Goal: Find specific page/section: Find specific page/section

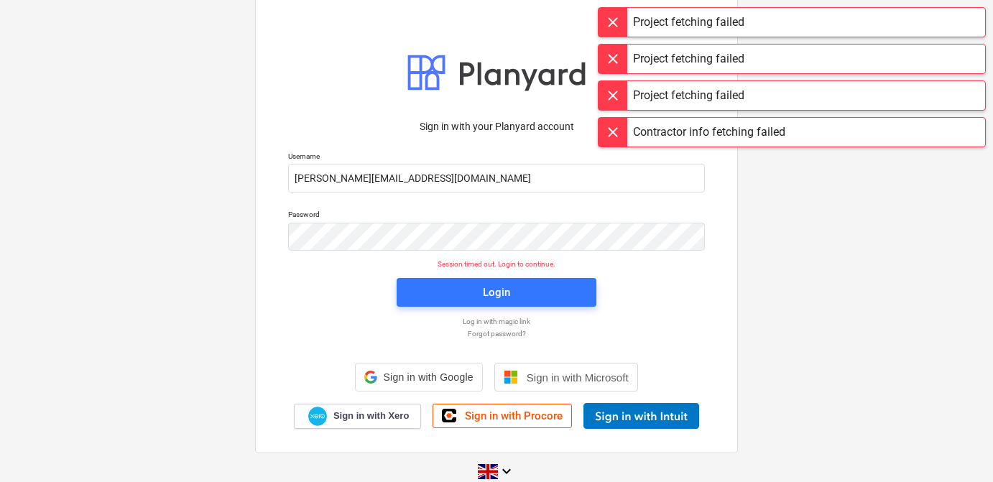
scroll to position [19, 0]
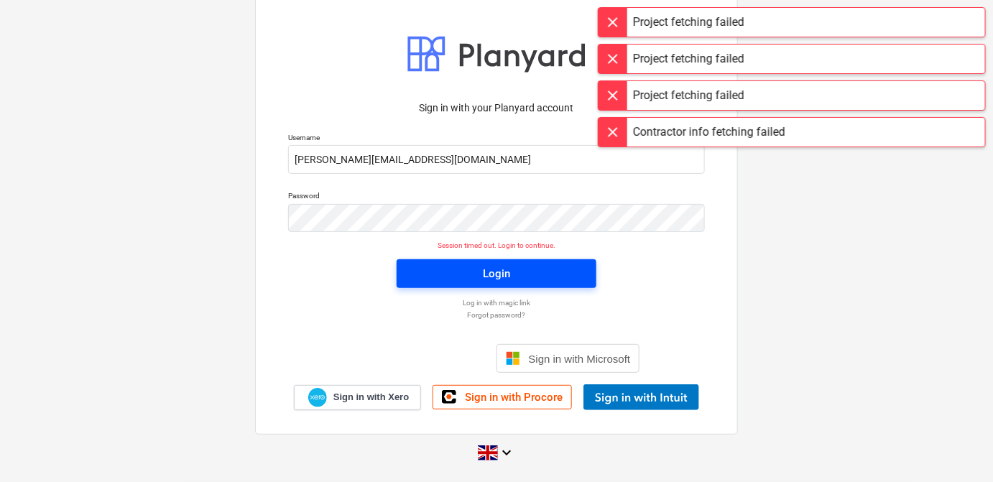
click at [499, 273] on div "Login" at bounding box center [496, 273] width 27 height 19
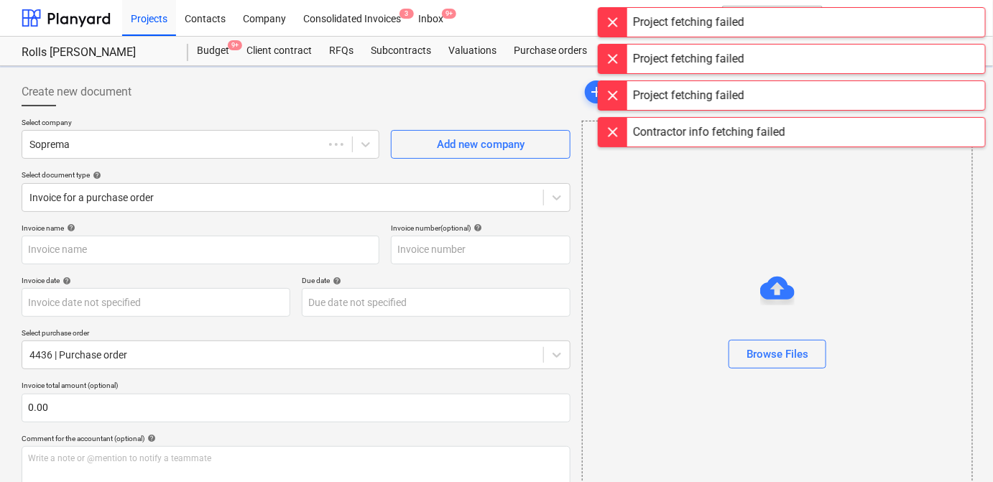
click at [612, 33] on div at bounding box center [612, 22] width 29 height 29
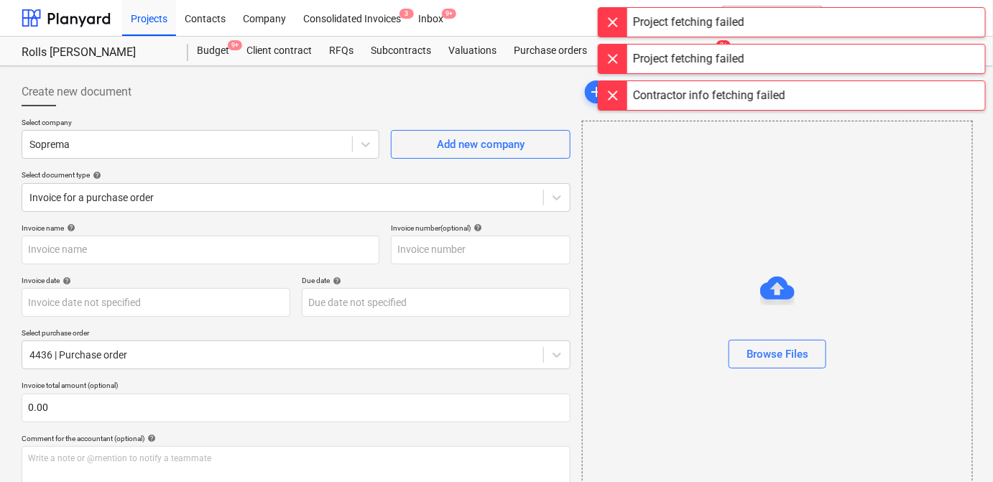
click at [612, 33] on div at bounding box center [612, 22] width 29 height 29
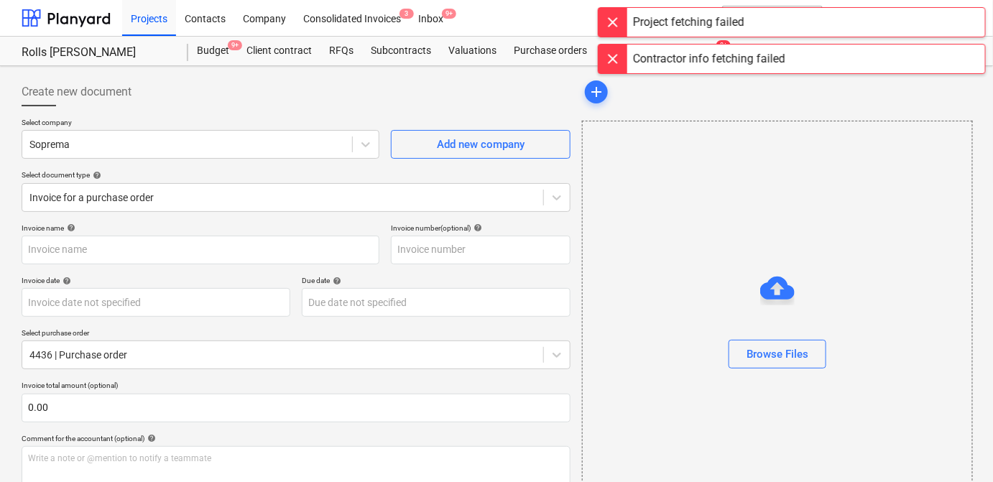
click at [612, 33] on div at bounding box center [612, 22] width 29 height 29
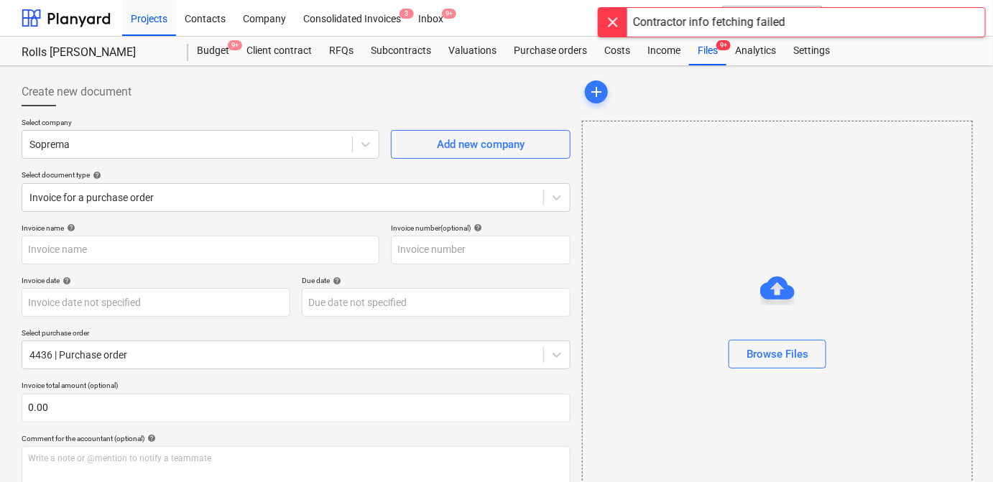
click at [612, 33] on div at bounding box center [612, 22] width 29 height 29
type input "93799"
type input "[DATE]"
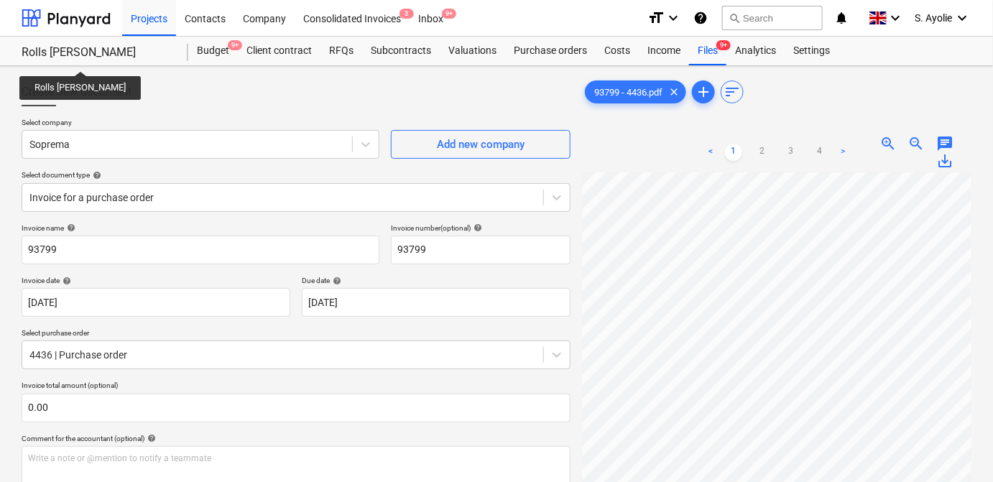
click at [82, 58] on div "Rolls [PERSON_NAME]" at bounding box center [96, 52] width 149 height 15
click at [173, 43] on div "Rolls [PERSON_NAME] Rolls [PERSON_NAME]" at bounding box center [105, 51] width 167 height 29
click at [165, 27] on div "Projects" at bounding box center [149, 17] width 54 height 37
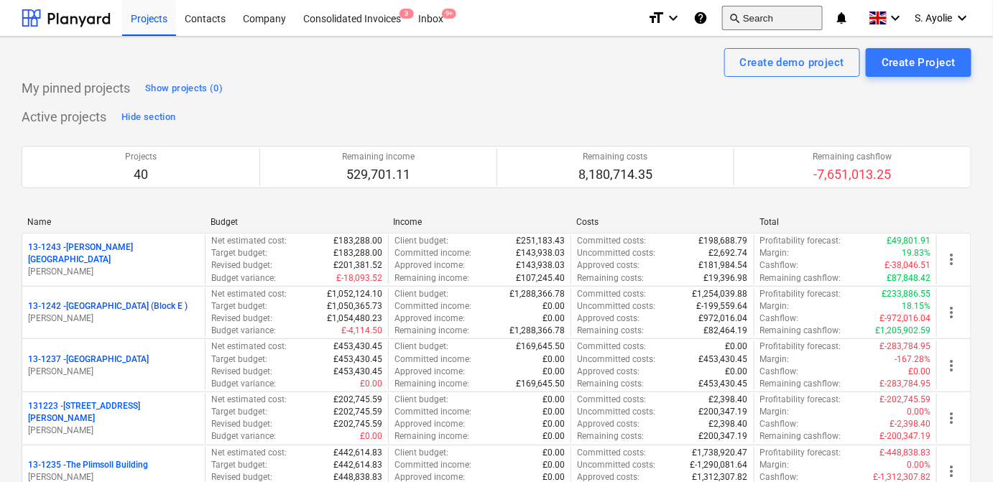
click at [763, 27] on button "search Search" at bounding box center [772, 18] width 101 height 24
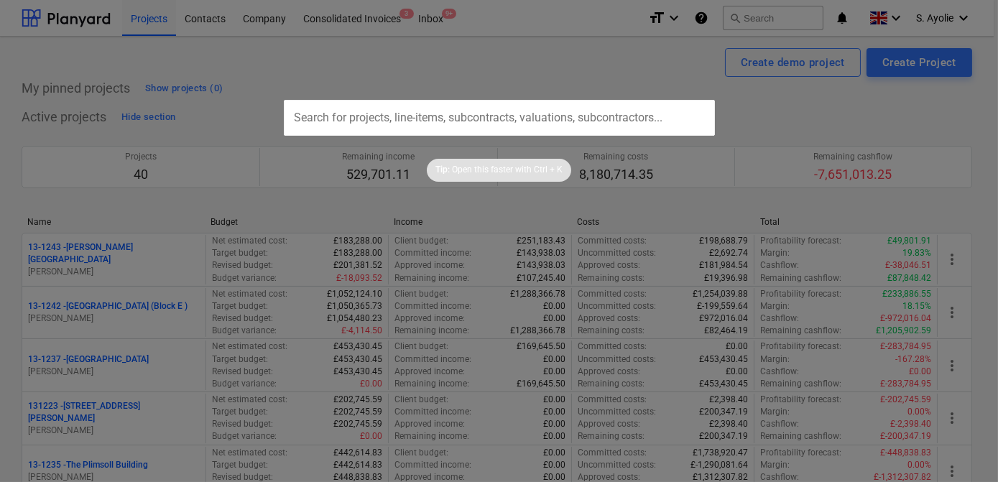
click at [408, 109] on input "text" at bounding box center [499, 118] width 431 height 36
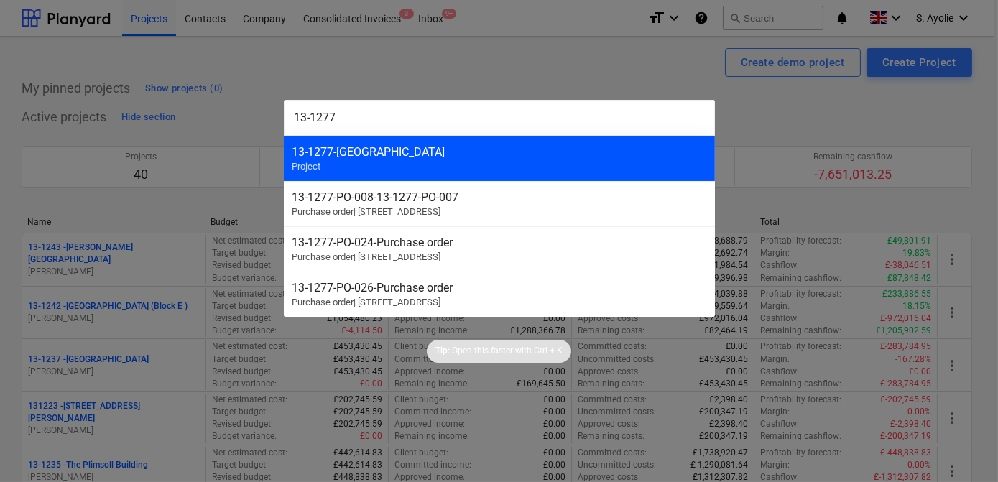
type input "13-1277"
click at [399, 156] on div "[STREET_ADDRESS]" at bounding box center [499, 152] width 414 height 14
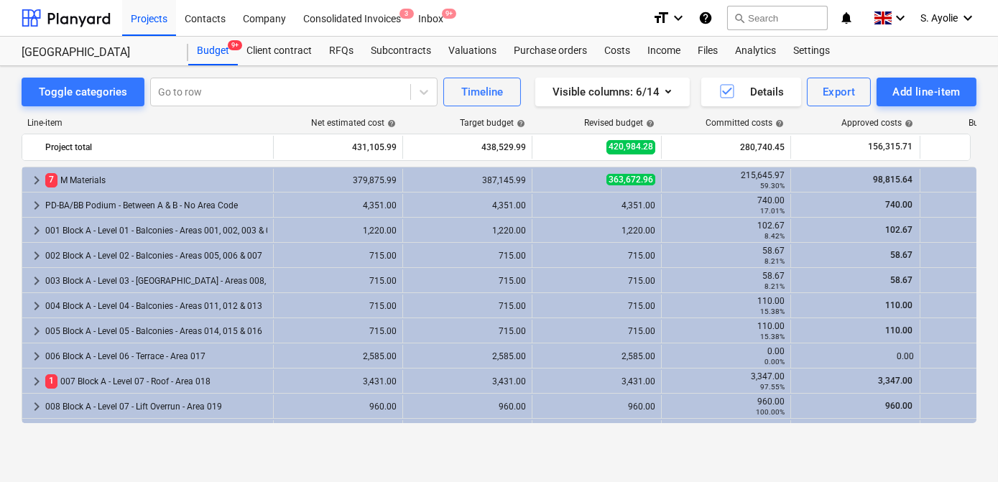
click at [167, 126] on div "Line-item" at bounding box center [147, 123] width 251 height 10
click at [561, 116] on div "Line-item Net estimated cost help Target budget help Revised budget help Commit…" at bounding box center [499, 273] width 954 height 334
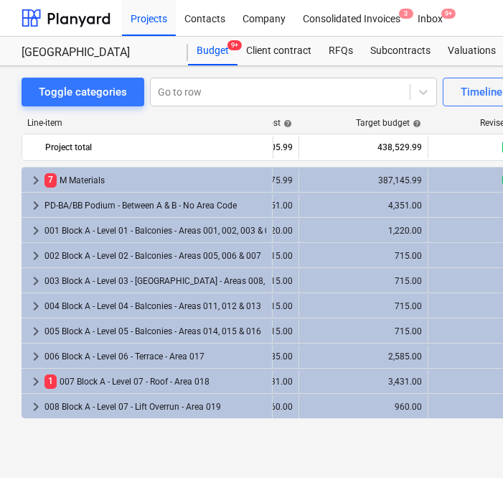
scroll to position [0, 129]
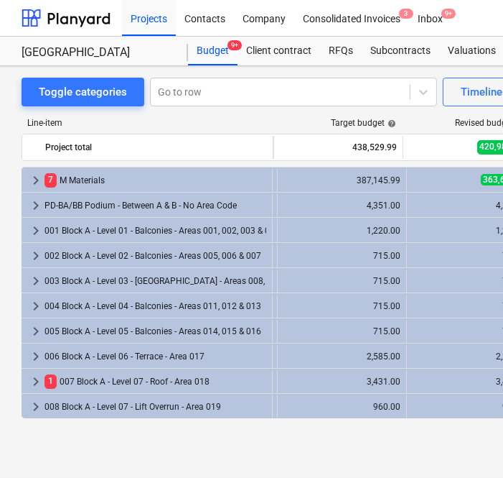
drag, startPoint x: 284, startPoint y: 431, endPoint x: 458, endPoint y: 427, distance: 173.9
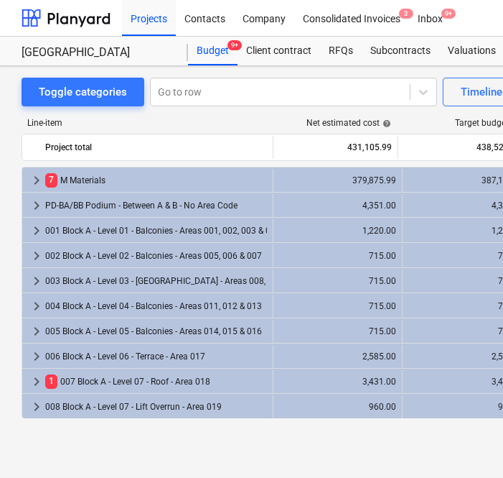
scroll to position [0, 0]
drag, startPoint x: 250, startPoint y: 421, endPoint x: 216, endPoint y: 430, distance: 35.0
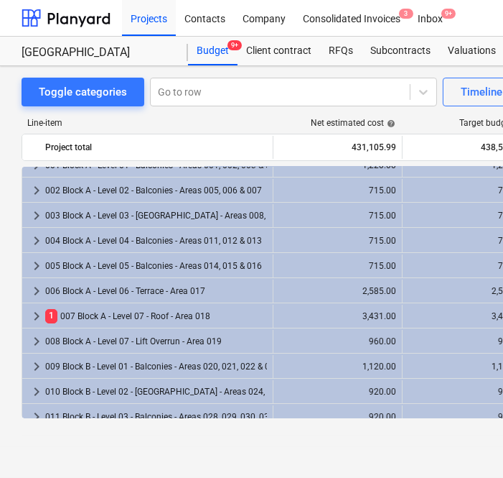
scroll to position [65, 0]
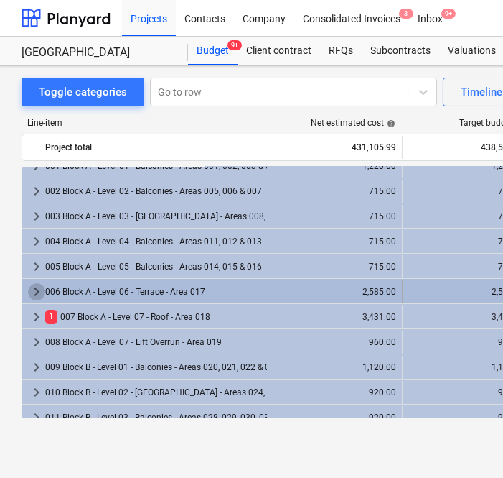
click at [38, 294] on span "keyboard_arrow_right" at bounding box center [36, 291] width 17 height 17
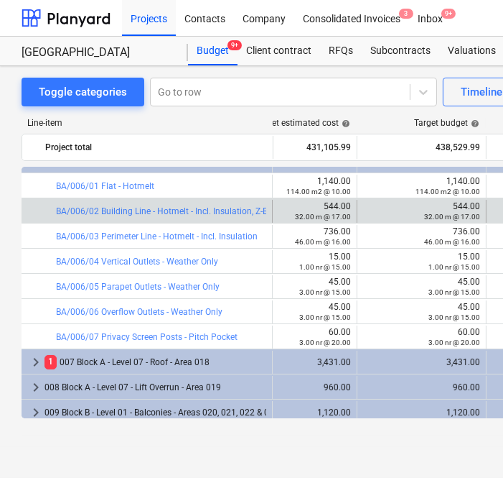
scroll to position [0, 0]
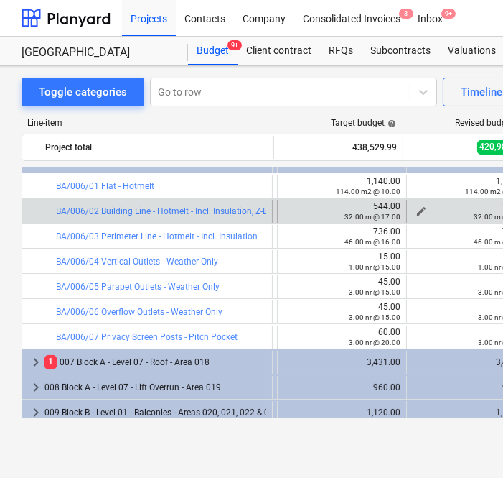
drag, startPoint x: 295, startPoint y: 226, endPoint x: 488, endPoint y: 215, distance: 192.7
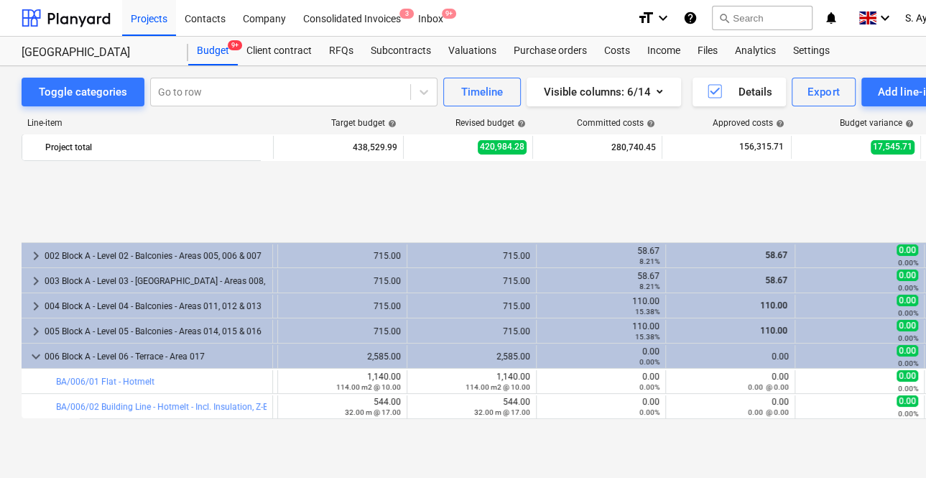
scroll to position [130, 129]
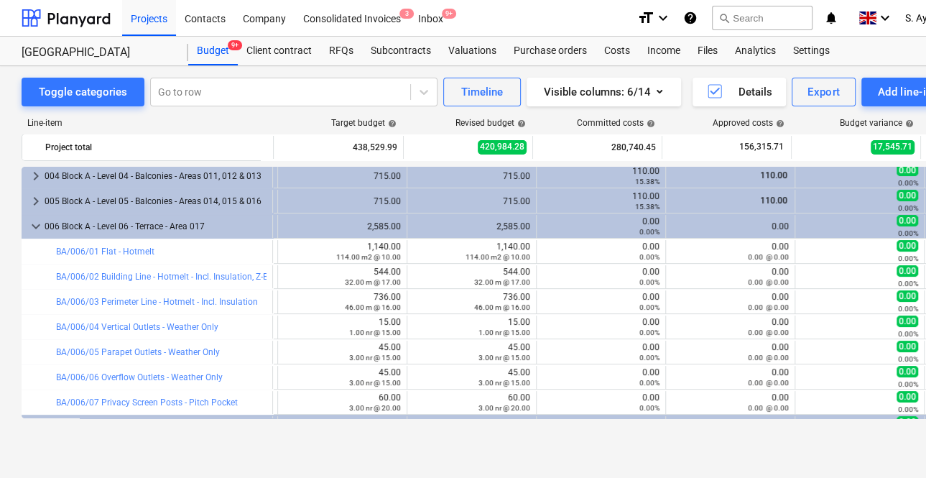
click at [487, 427] on div "Line-item Net estimated cost help Target budget help Revised budget help Commit…" at bounding box center [491, 270] width 939 height 329
click at [425, 438] on div "Toggle categories Go to row Timeline Visible columns : 6/14 Details Export Add …" at bounding box center [491, 256] width 982 height 381
click at [378, 448] on div "Toggle categories Go to row Timeline Visible columns : 6/14 Details Export Add …" at bounding box center [491, 272] width 982 height 412
click at [417, 454] on div "Toggle categories Go to row Timeline Visible columns : 6/14 Details Export Add …" at bounding box center [491, 272] width 982 height 412
click at [567, 118] on div "Committed costs help" at bounding box center [596, 123] width 129 height 10
